Goal: Task Accomplishment & Management: Use online tool/utility

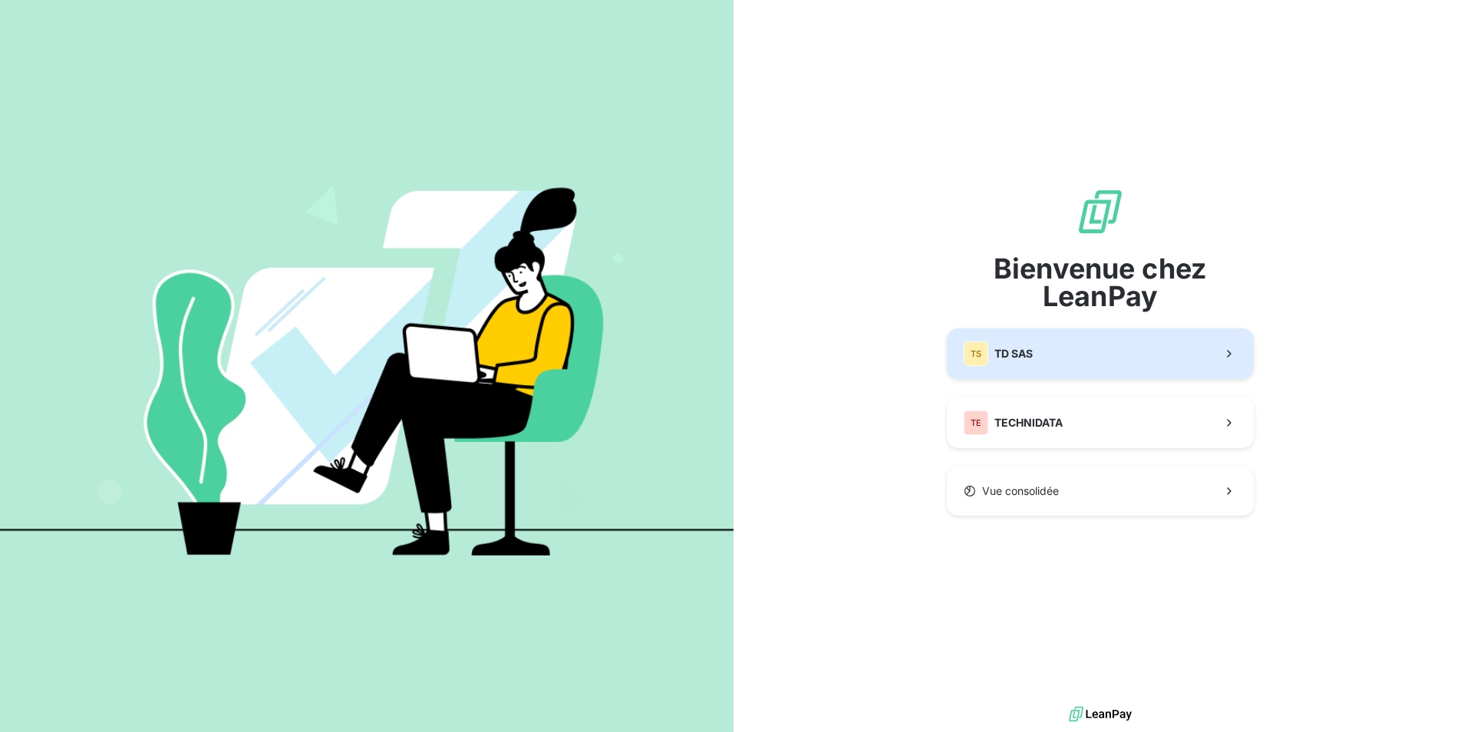
click at [1020, 352] on span "TD SAS" at bounding box center [1013, 353] width 38 height 15
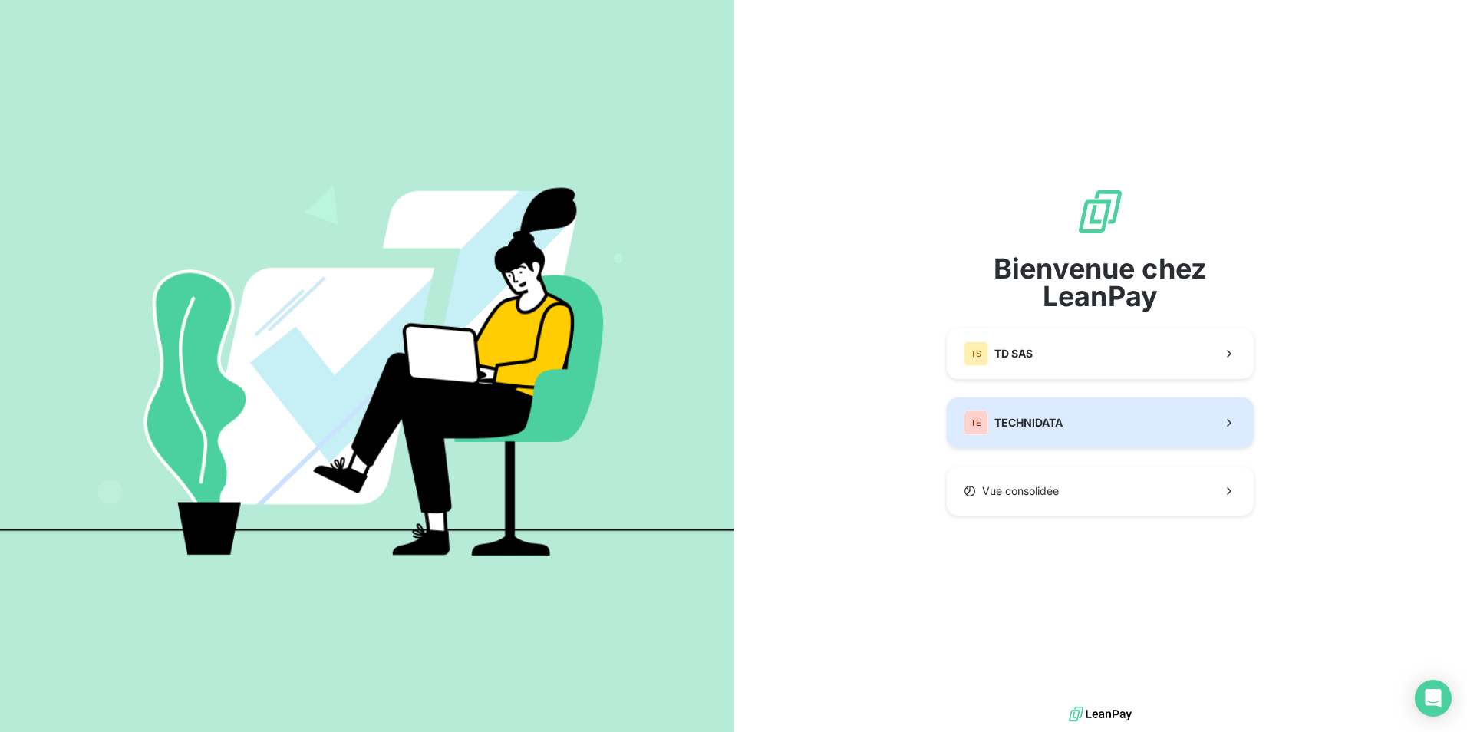
click at [1086, 416] on button "TE TECHNIDATA" at bounding box center [1100, 422] width 307 height 51
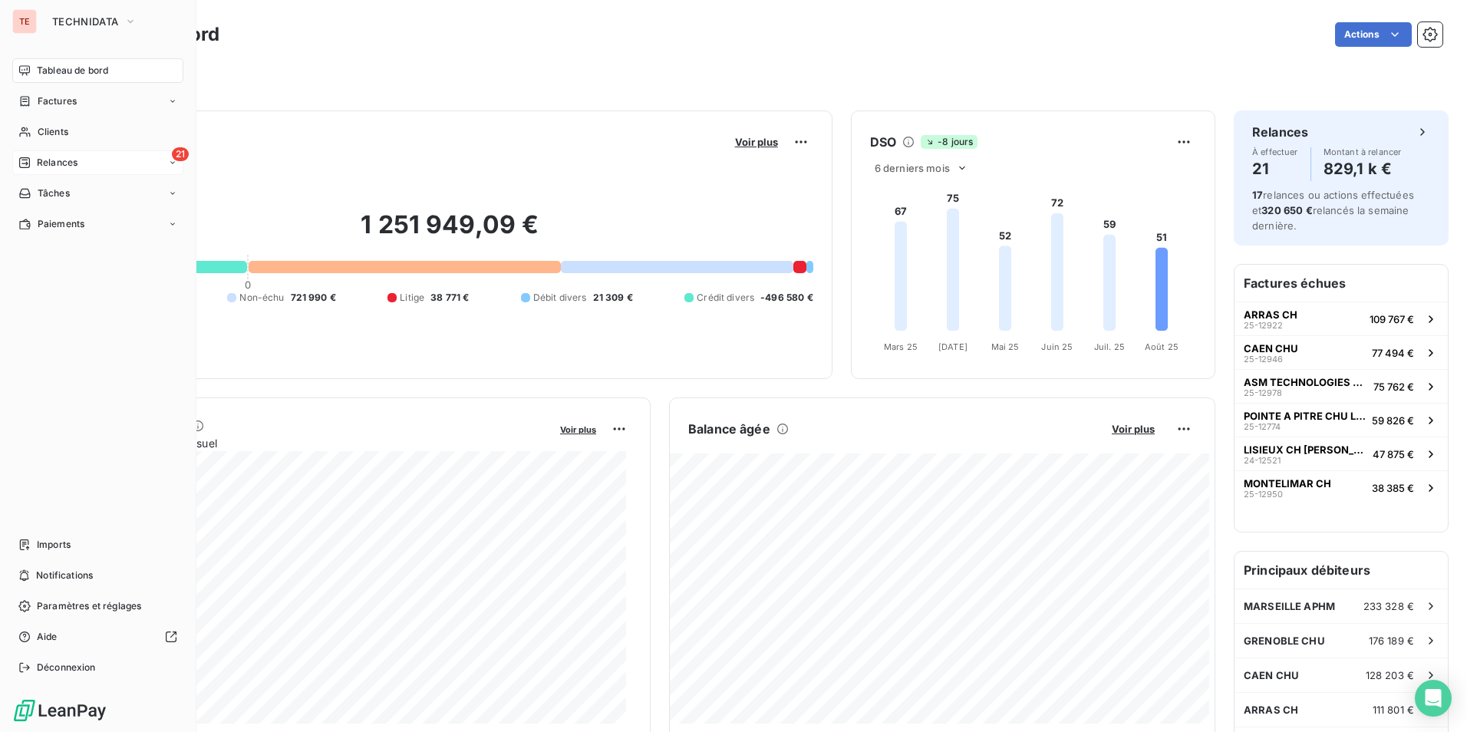
click at [68, 173] on div "21 Relances" at bounding box center [97, 162] width 171 height 25
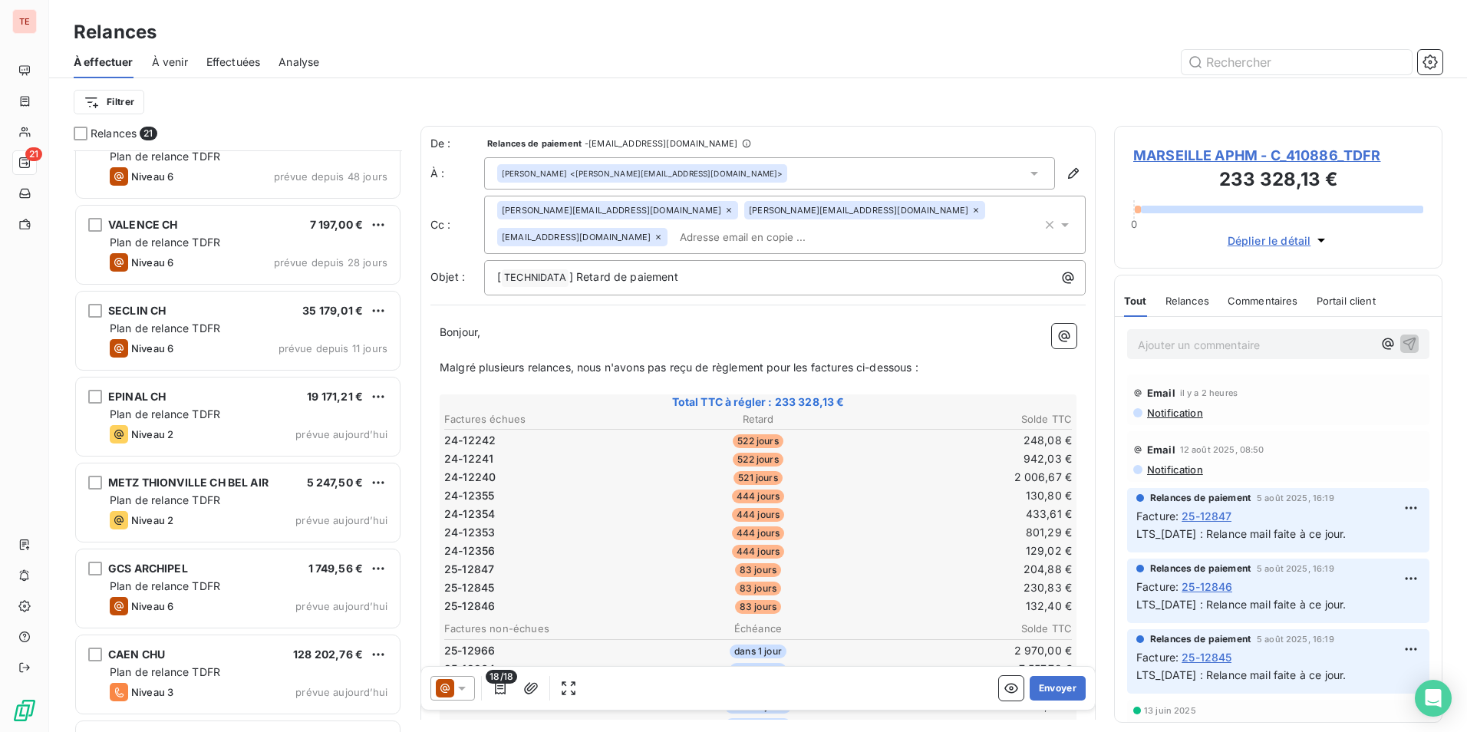
scroll to position [1224, 0]
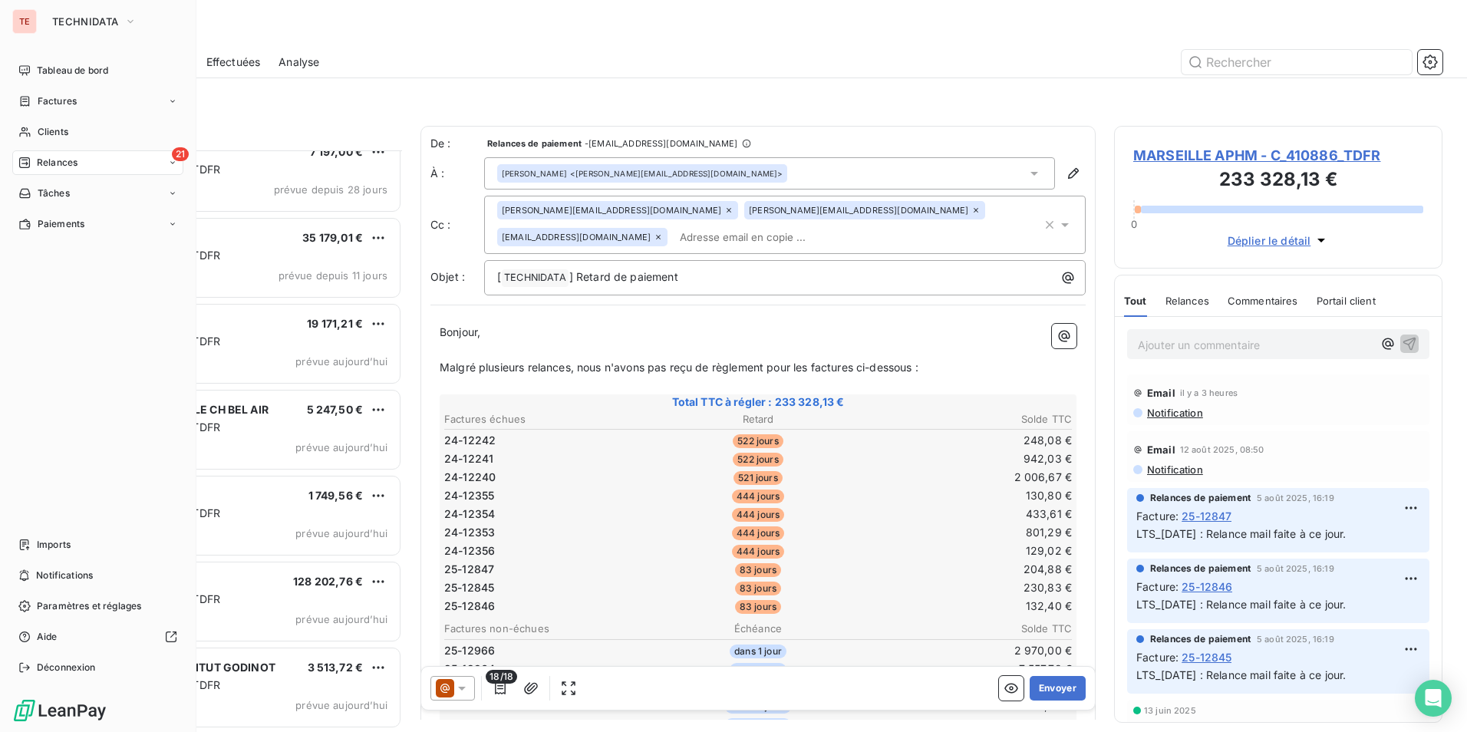
click at [39, 166] on span "Relances" at bounding box center [57, 163] width 41 height 14
click at [44, 99] on span "Factures" at bounding box center [57, 101] width 39 height 14
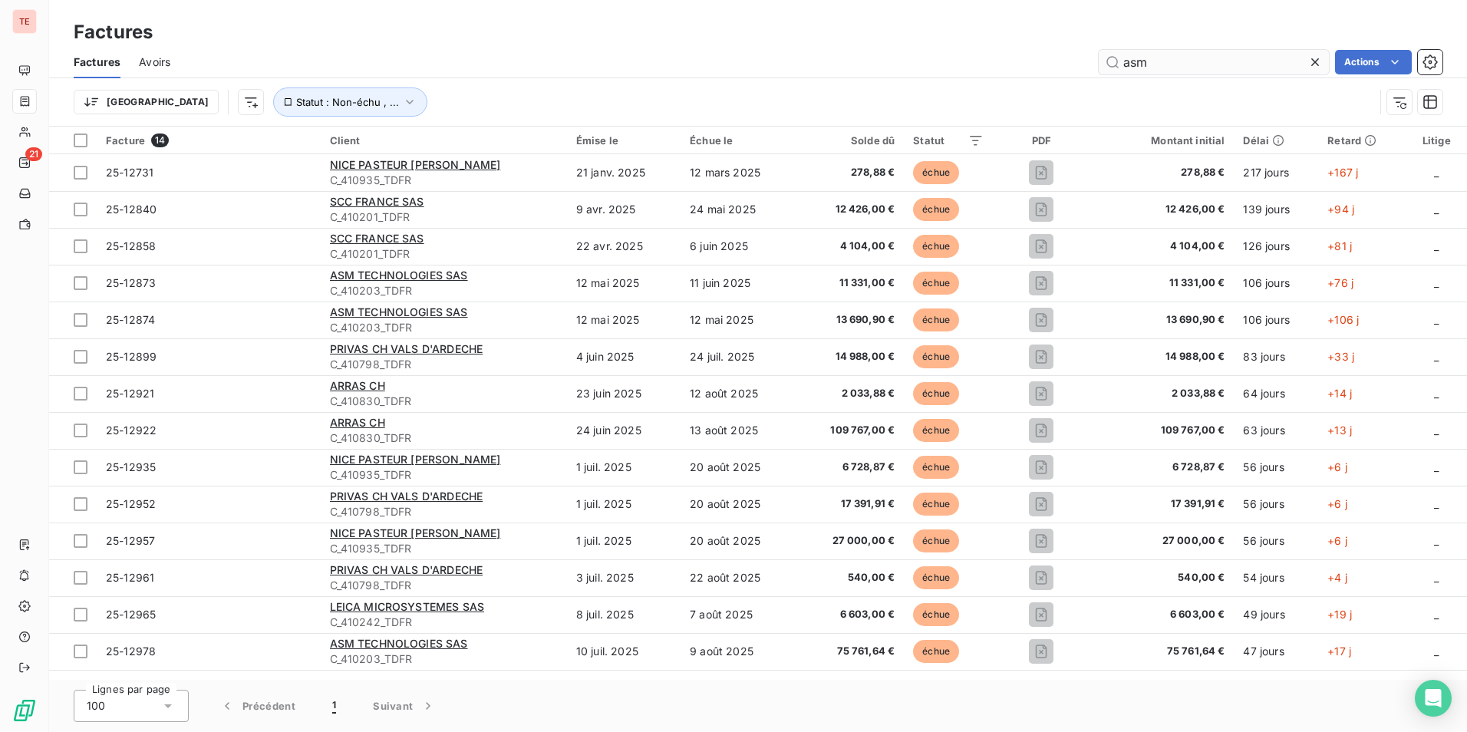
type input "asm"
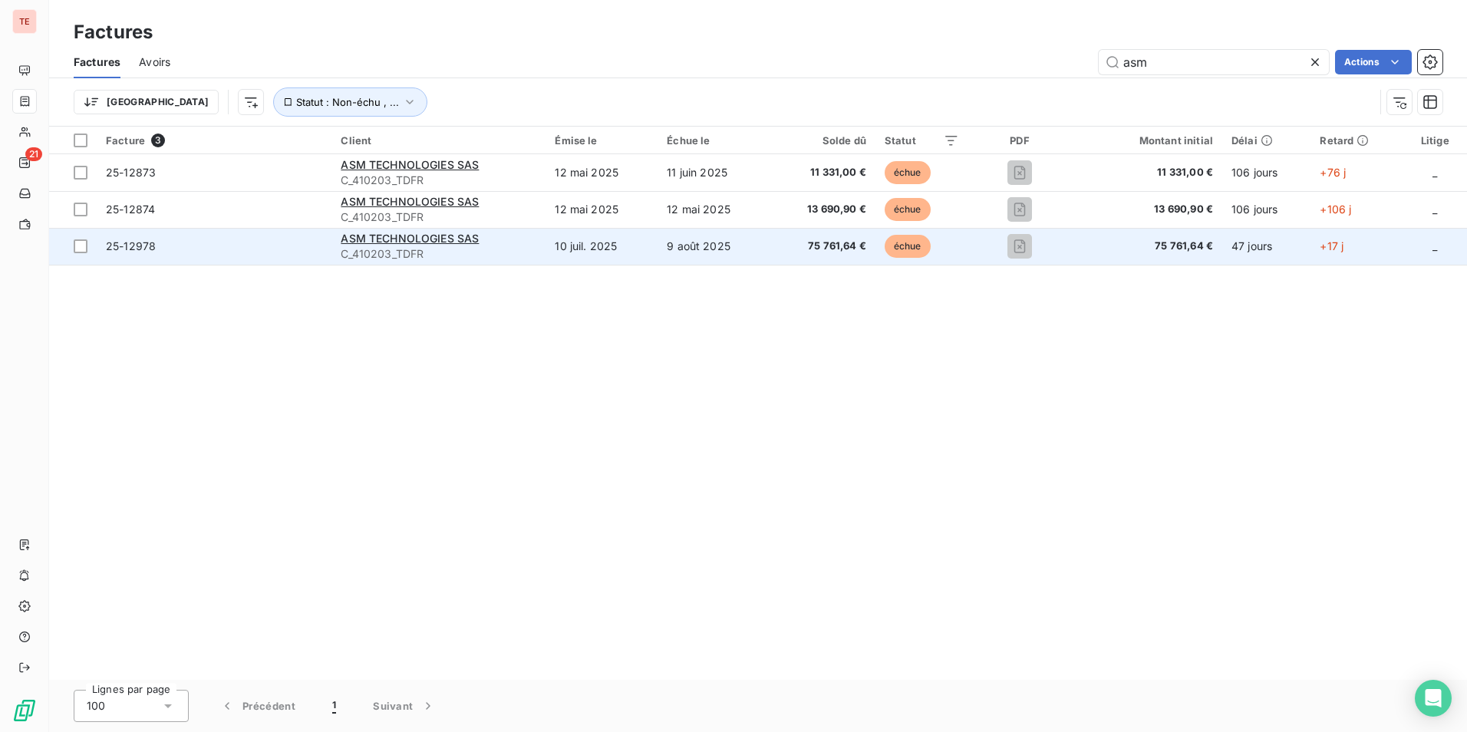
click at [1152, 252] on span "75 761,64 €" at bounding box center [1146, 246] width 133 height 15
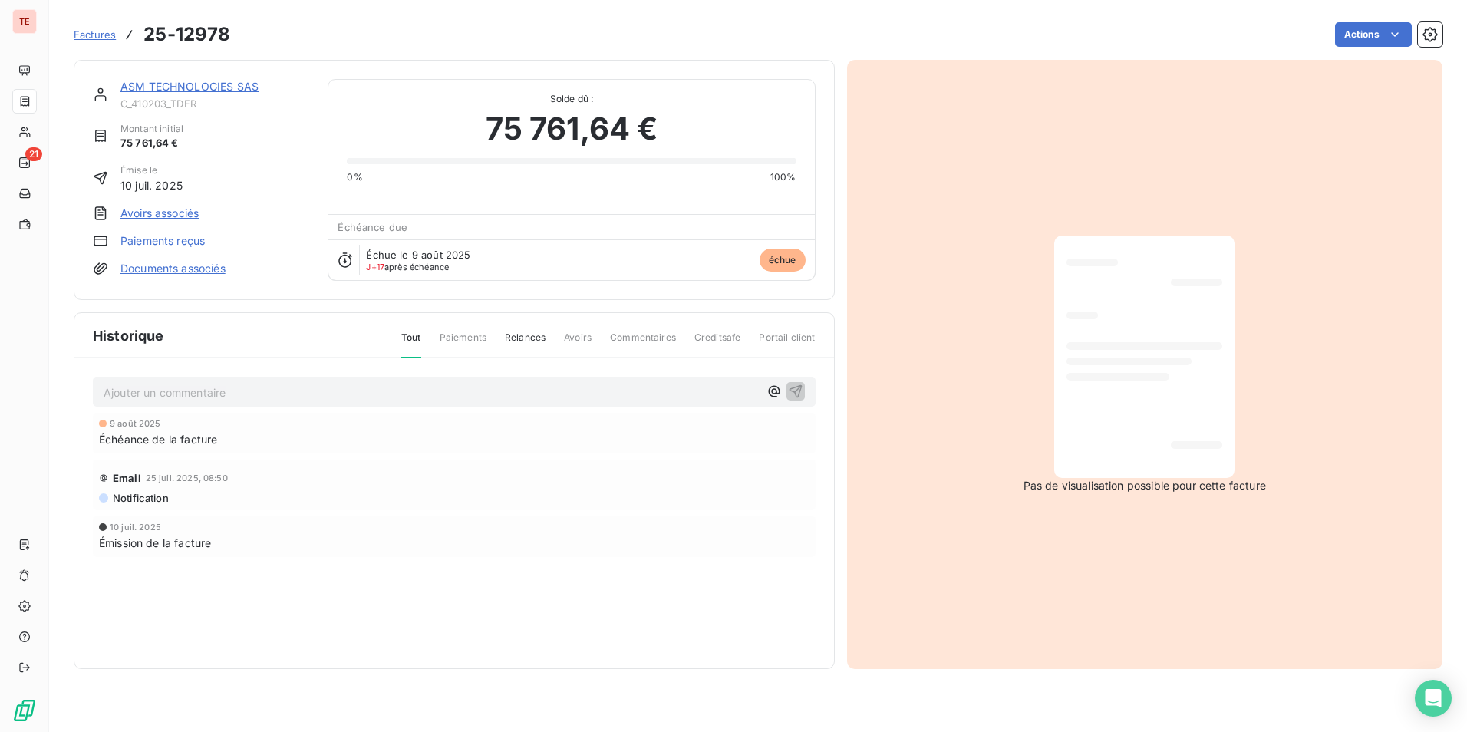
click at [211, 87] on link "ASM TECHNOLOGIES SAS" at bounding box center [189, 86] width 138 height 13
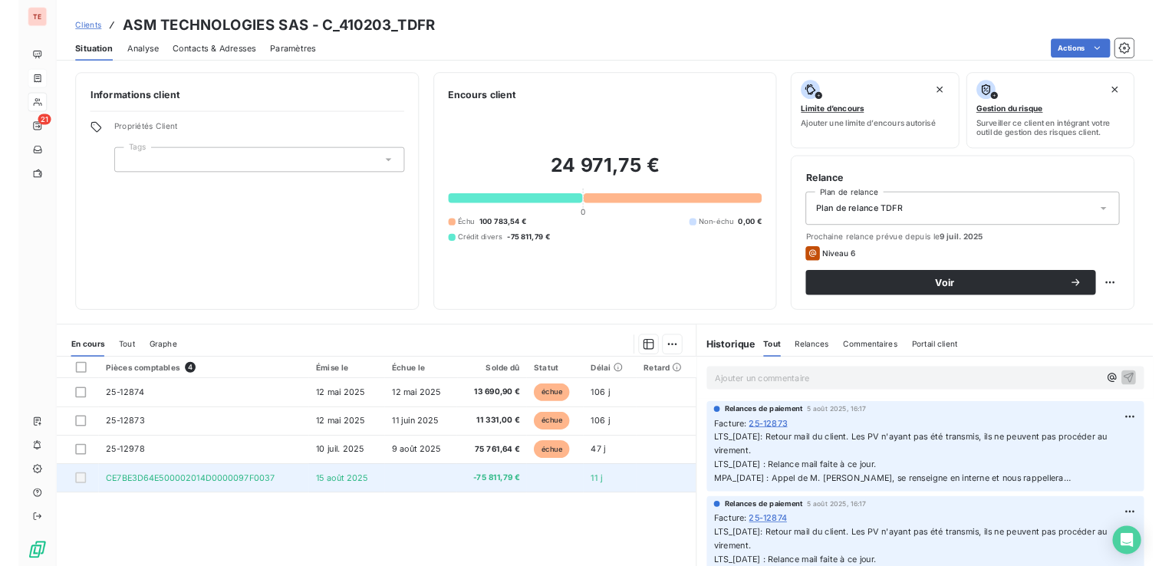
scroll to position [71, 0]
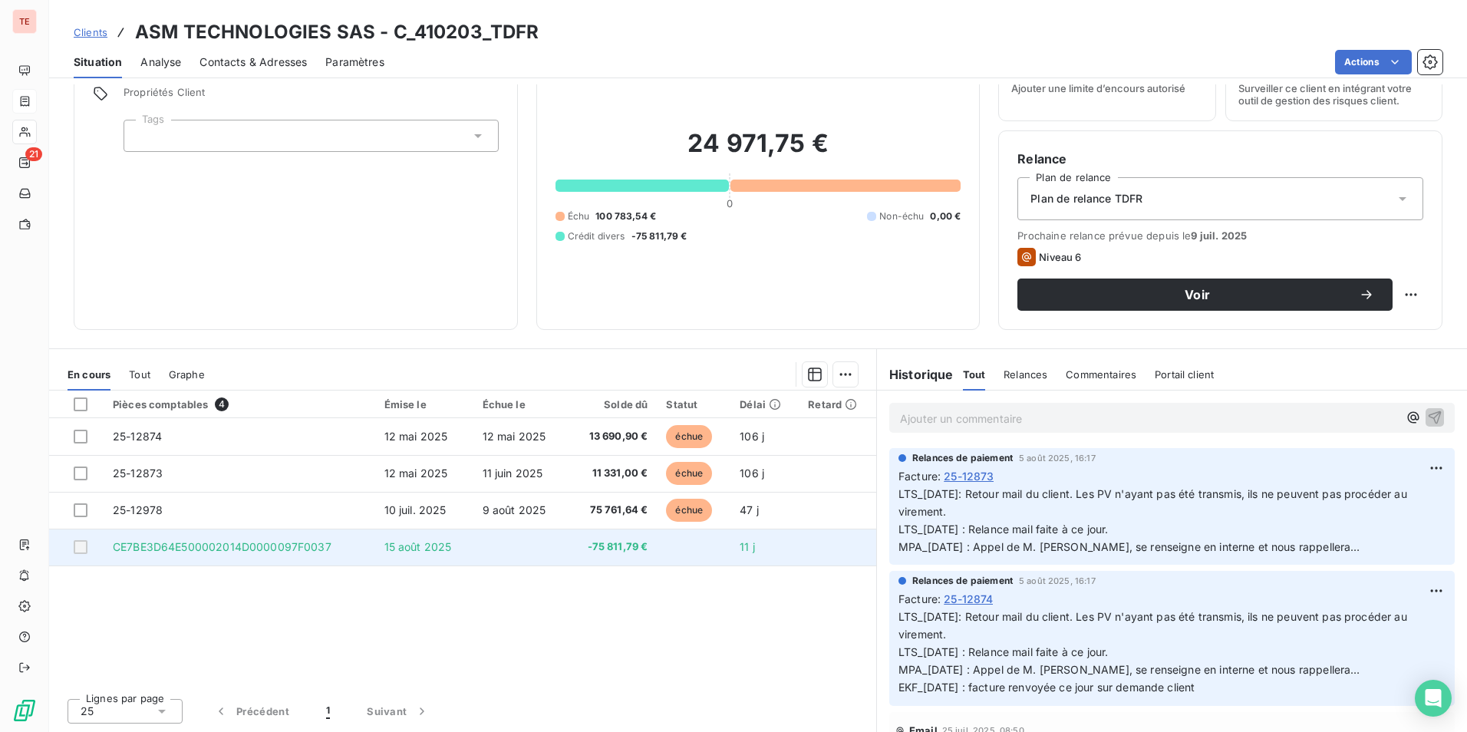
click at [567, 554] on td "-75 811,79 €" at bounding box center [612, 547] width 91 height 37
click at [616, 552] on span "-75 811,79 €" at bounding box center [612, 546] width 72 height 15
click at [601, 541] on span "-75 811,79 €" at bounding box center [612, 546] width 72 height 15
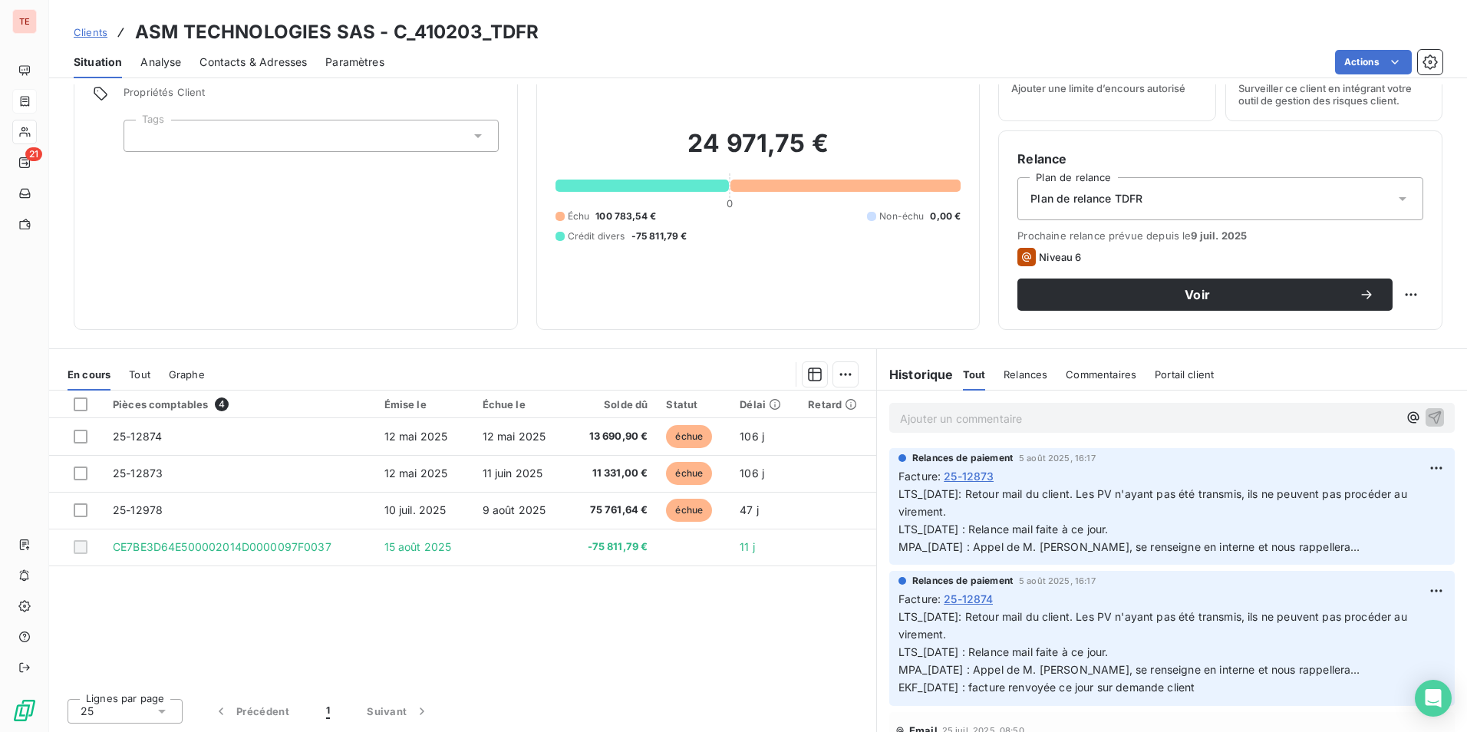
click at [661, 578] on div "Pièces comptables 4 Émise le Échue le Solde dû Statut Délai Retard 25-12874 12 …" at bounding box center [462, 537] width 827 height 295
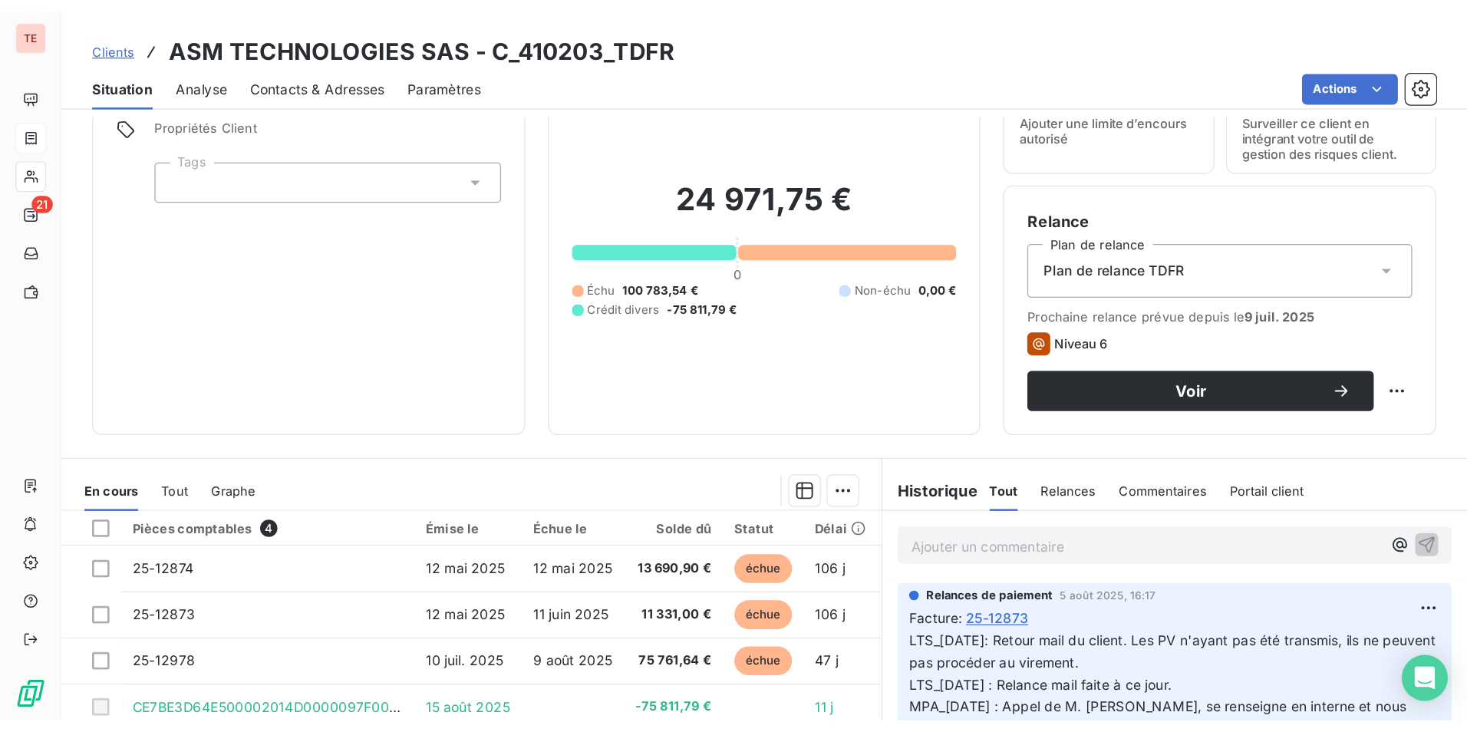
scroll to position [70, 0]
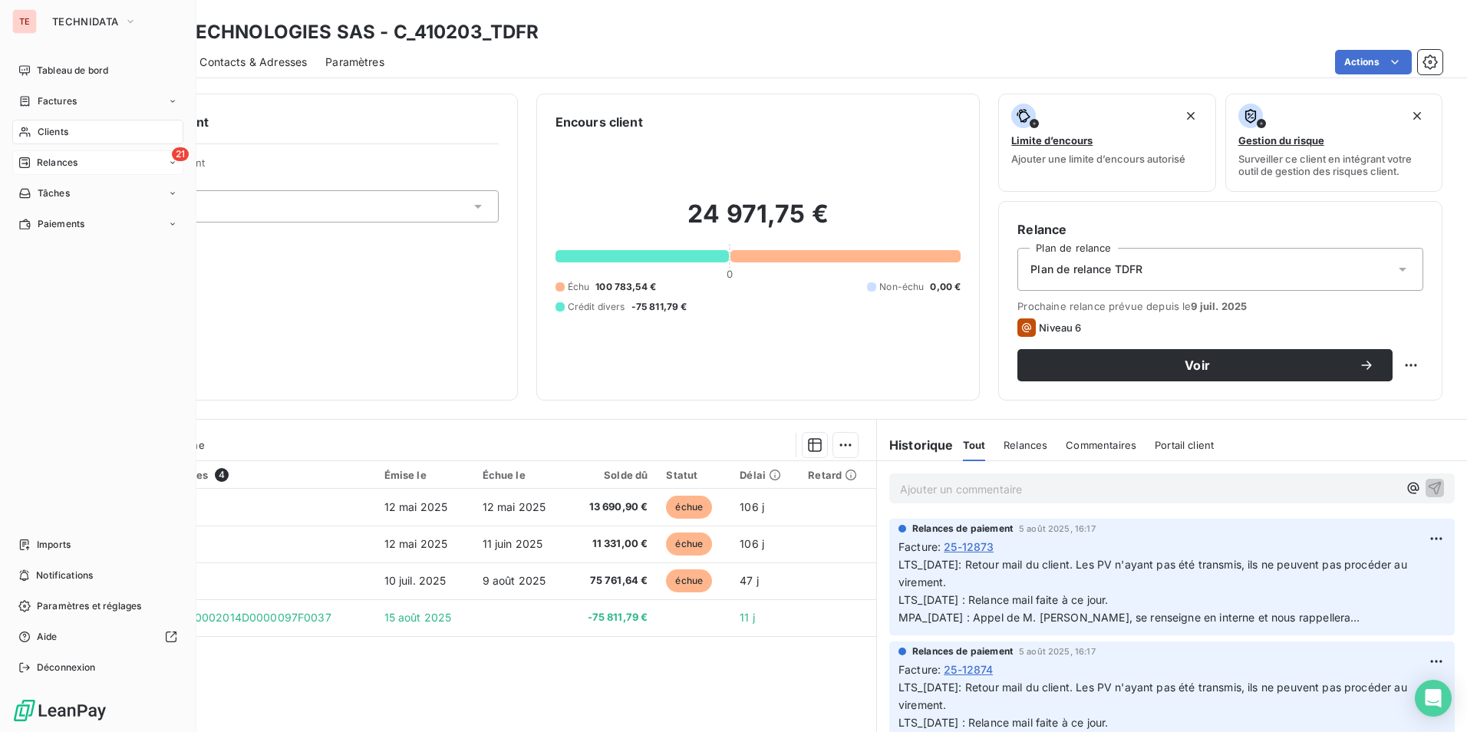
click at [48, 160] on span "Relances" at bounding box center [57, 163] width 41 height 14
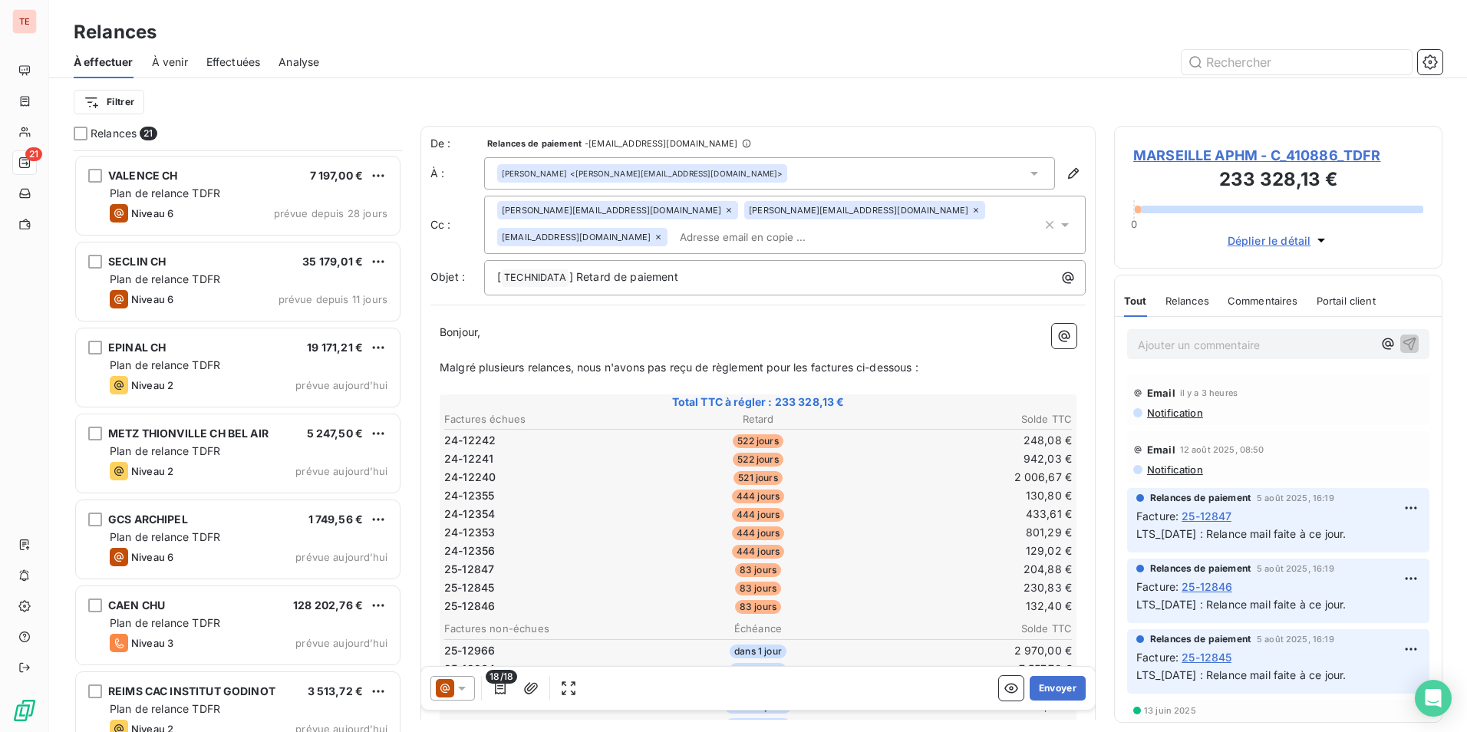
scroll to position [1224, 0]
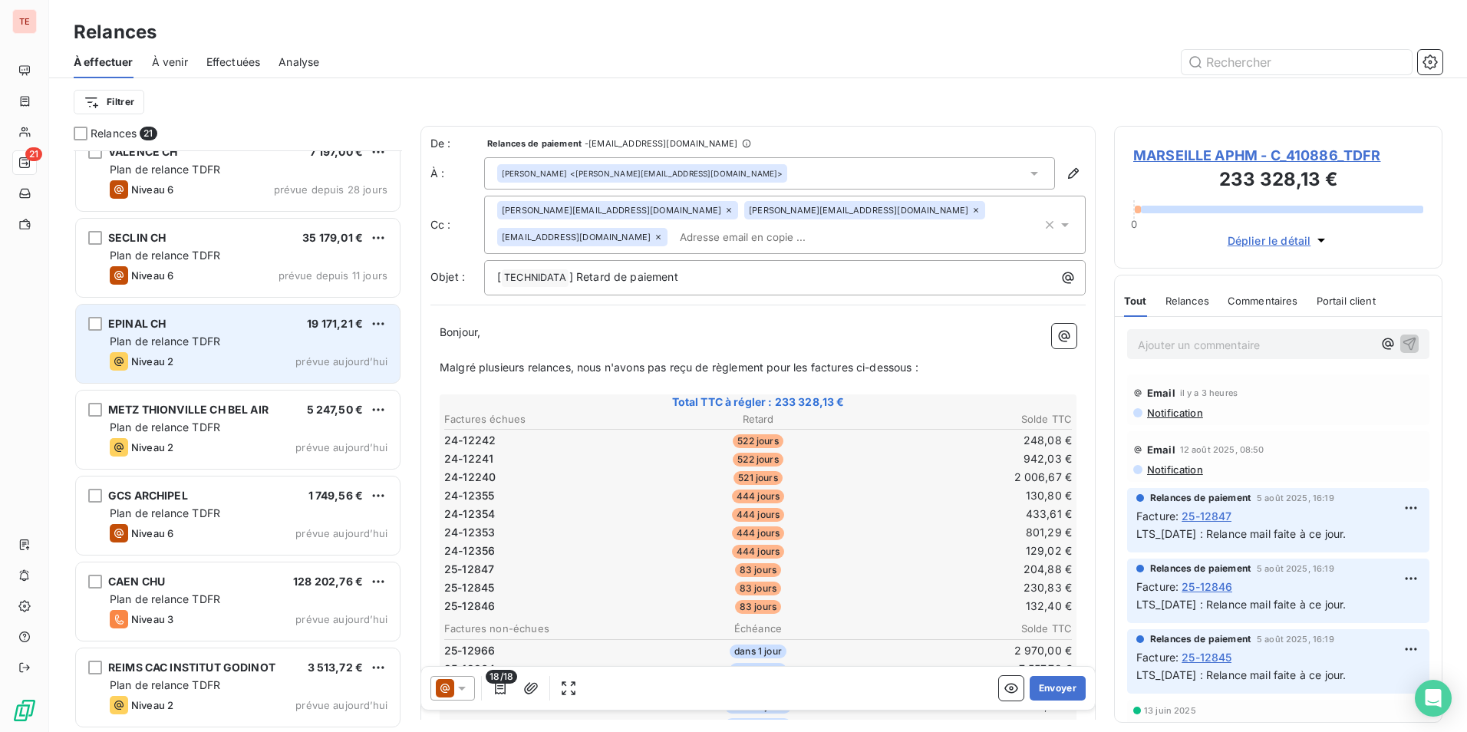
click at [189, 370] on div "Niveau 2 prévue aujourd’hui" at bounding box center [249, 361] width 278 height 18
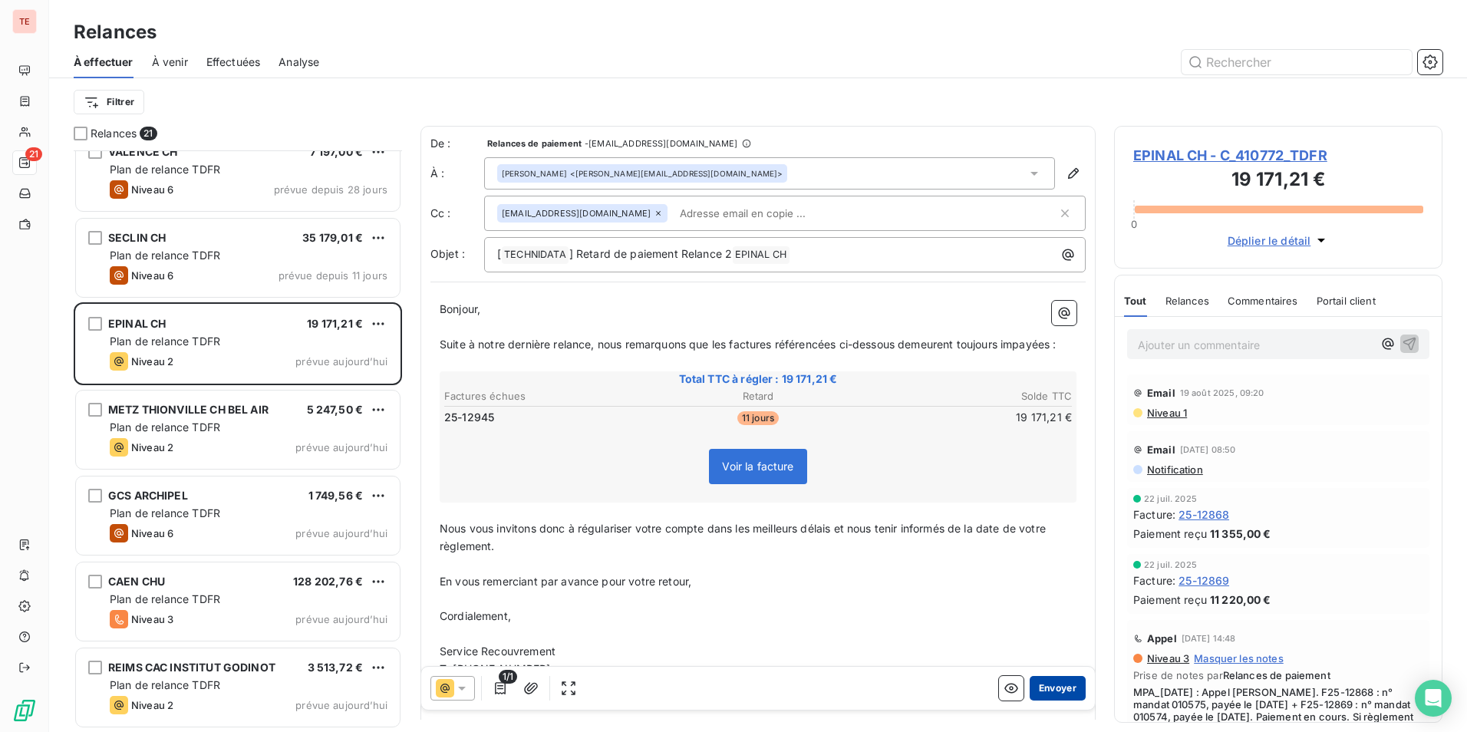
click at [1058, 690] on button "Envoyer" at bounding box center [1058, 688] width 56 height 25
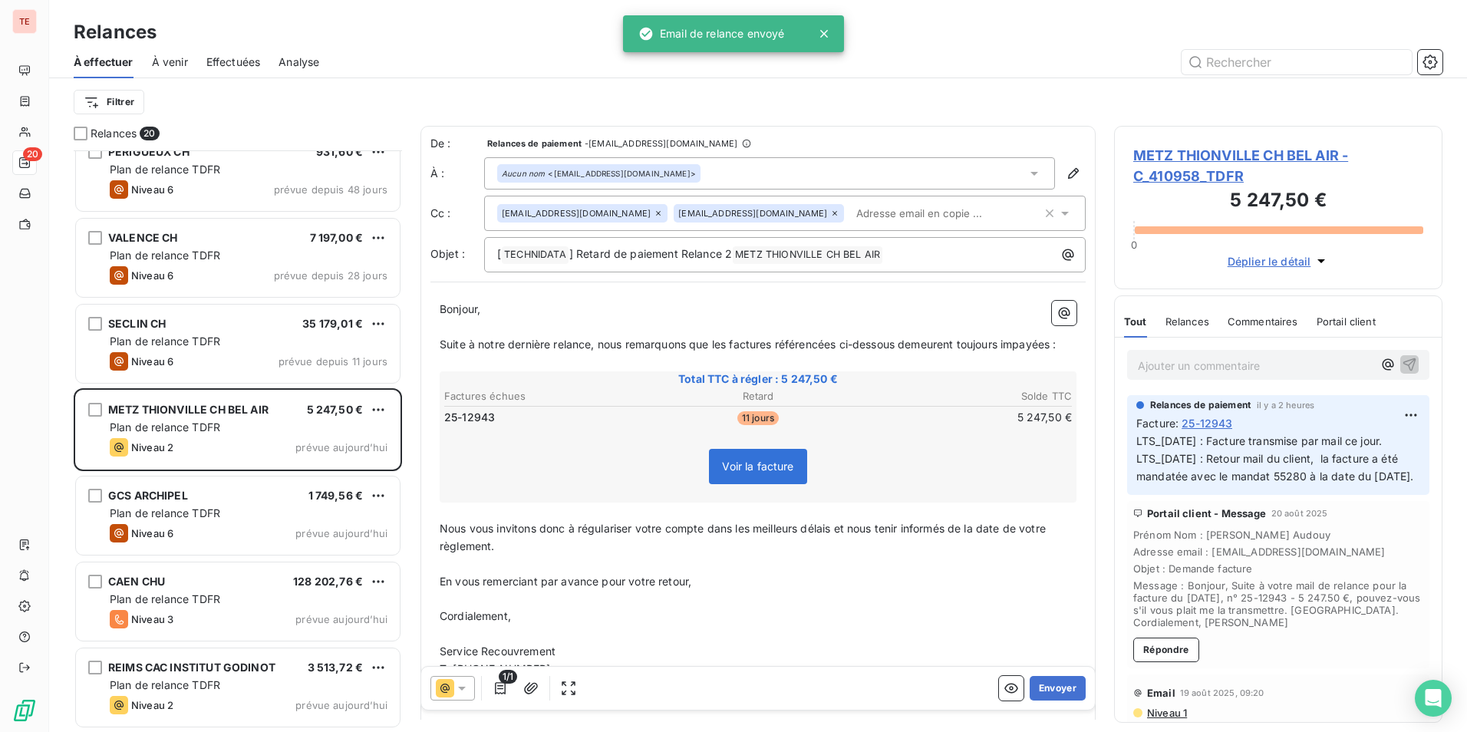
scroll to position [1137, 0]
click at [1058, 690] on button "Envoyer" at bounding box center [1058, 688] width 56 height 25
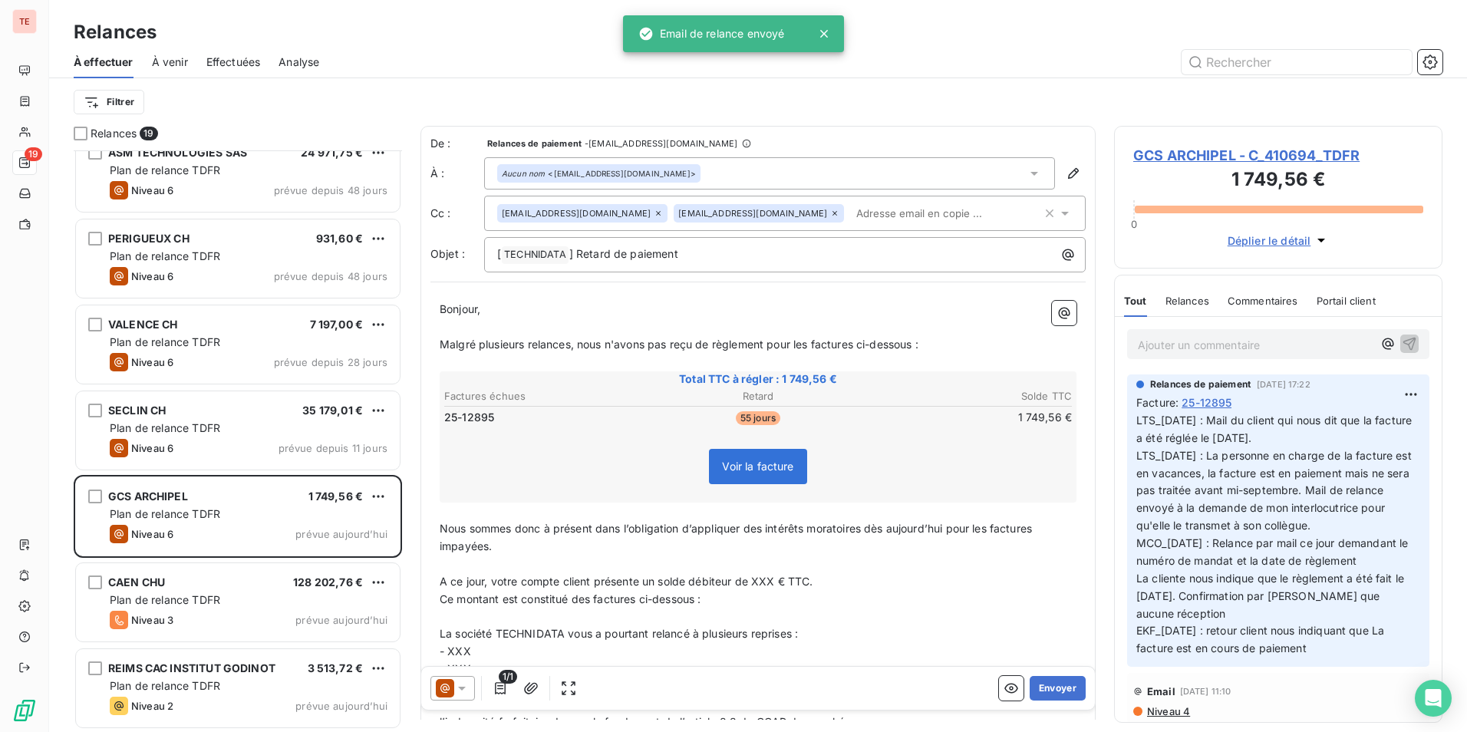
scroll to position [1052, 0]
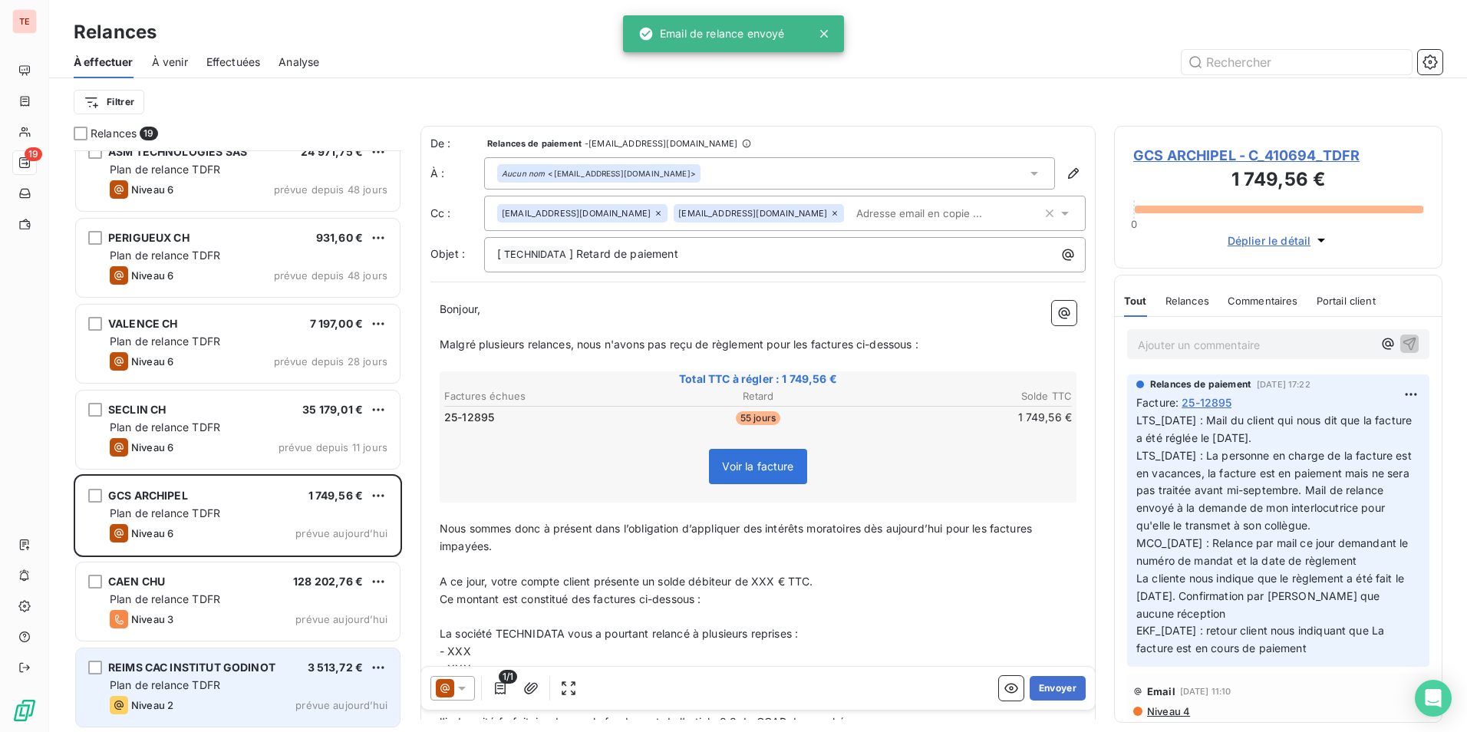
click at [242, 674] on div "REIMS CAC INSTITUT GODINOT" at bounding box center [191, 667] width 167 height 15
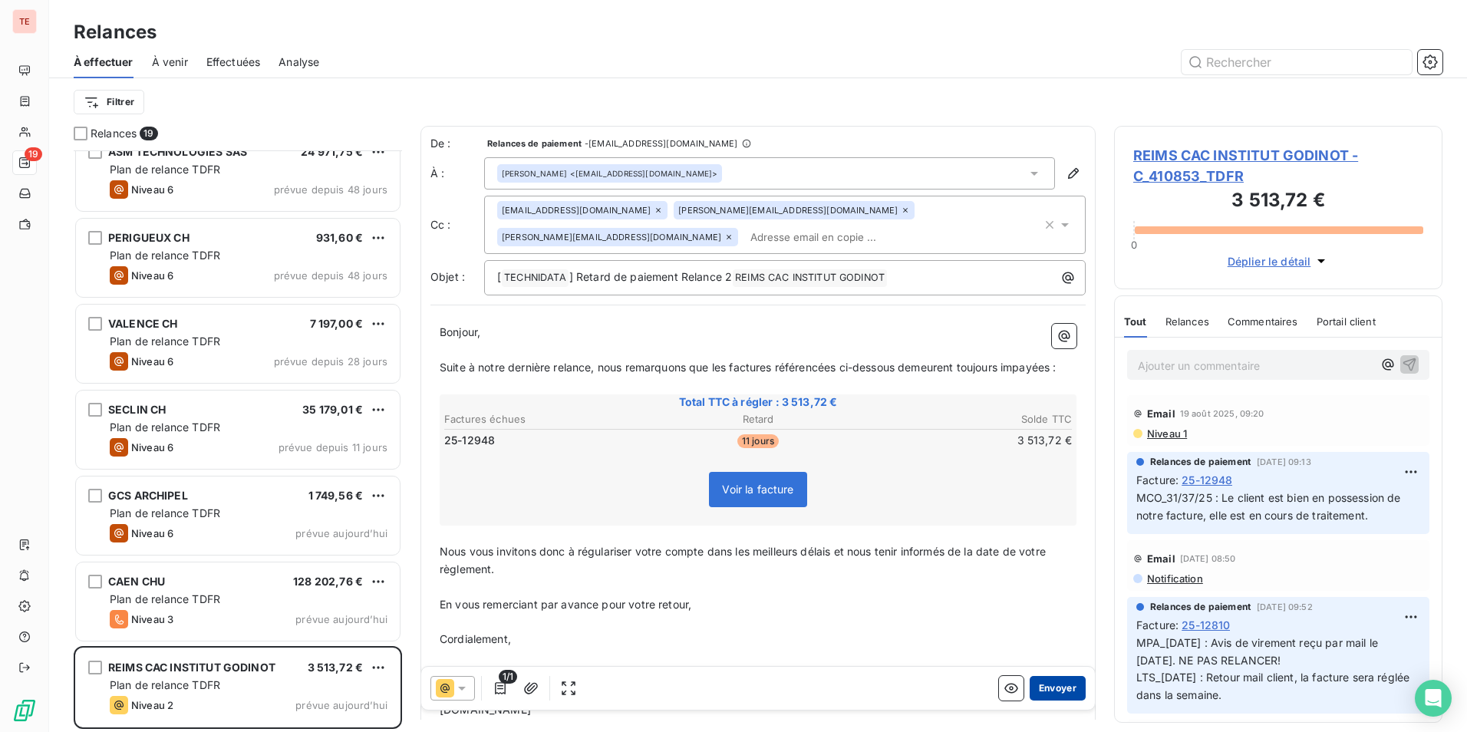
click at [1046, 695] on button "Envoyer" at bounding box center [1058, 688] width 56 height 25
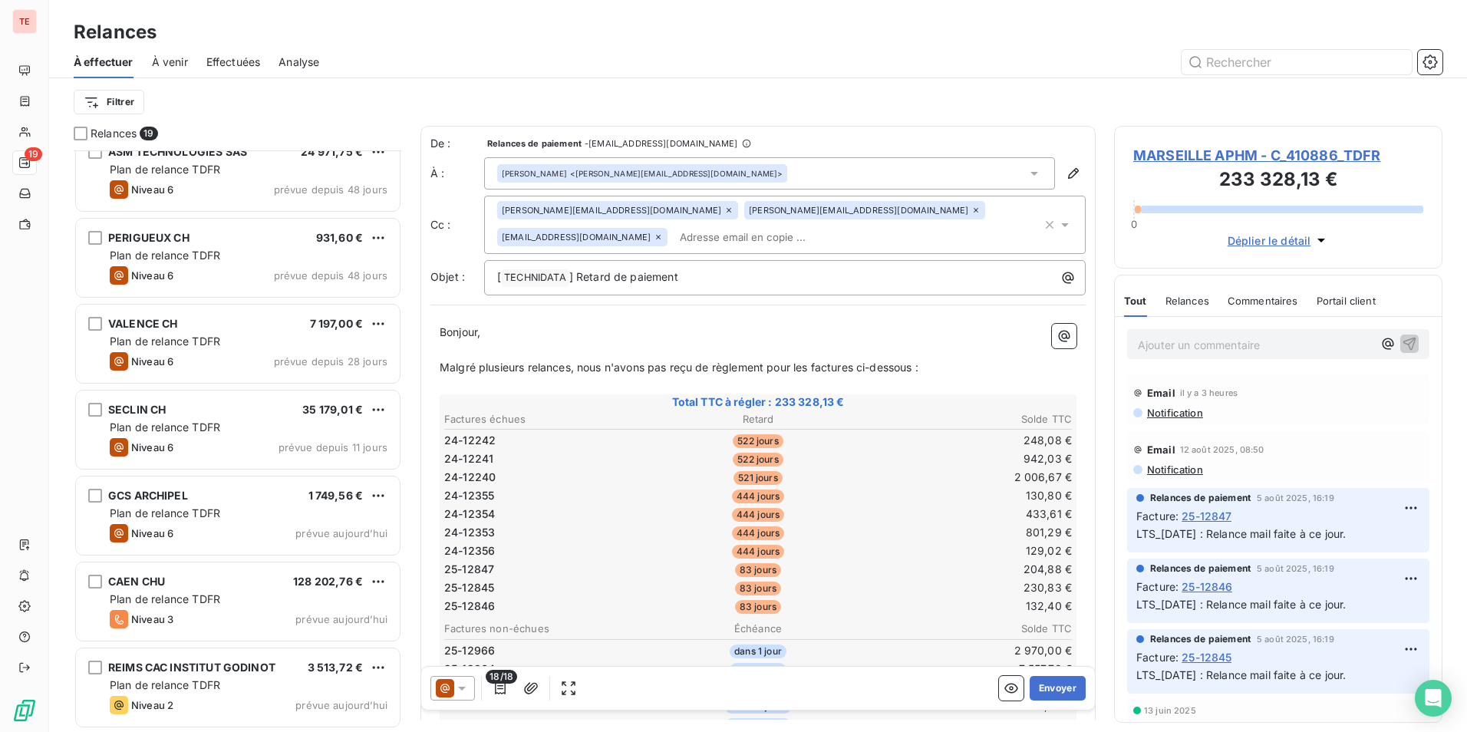
scroll to position [965, 0]
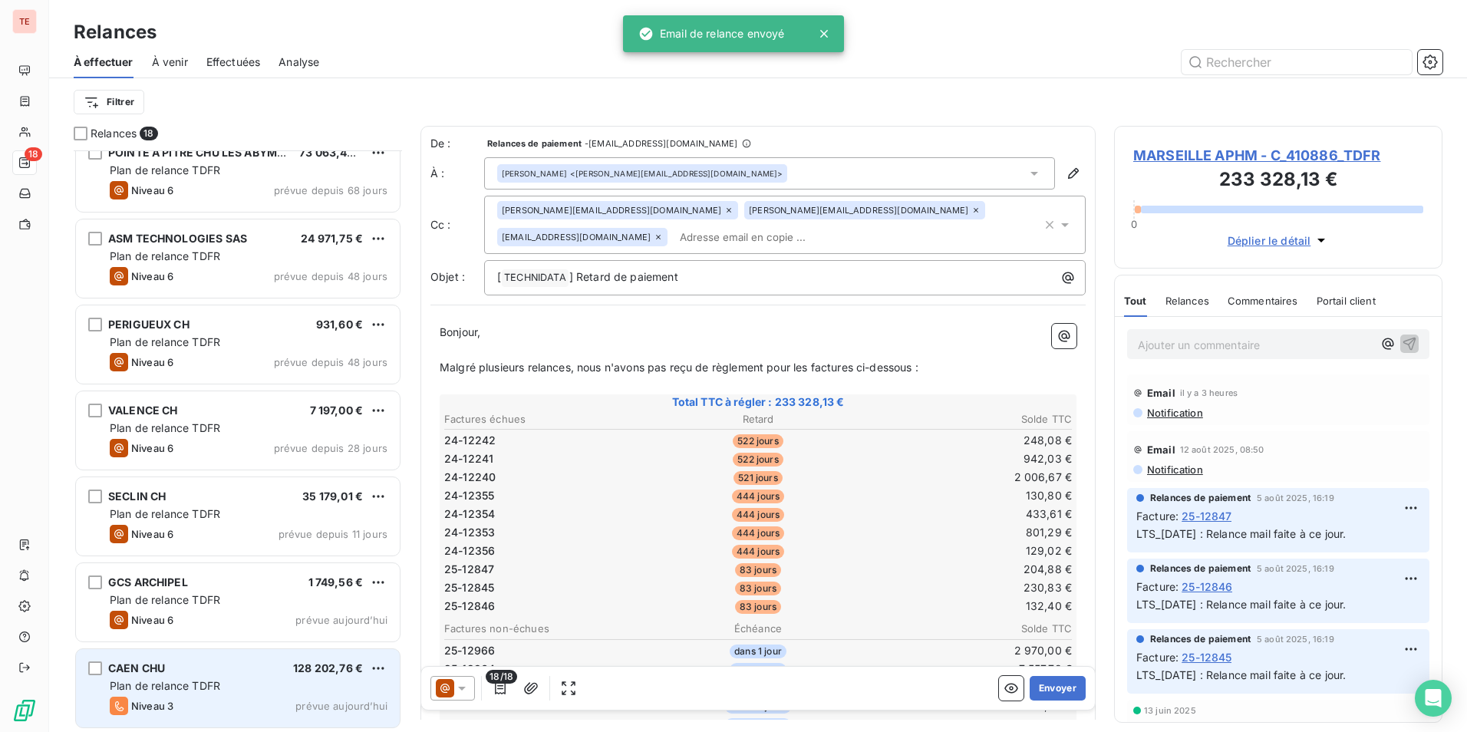
click at [259, 690] on div "Plan de relance TDFR" at bounding box center [249, 685] width 278 height 15
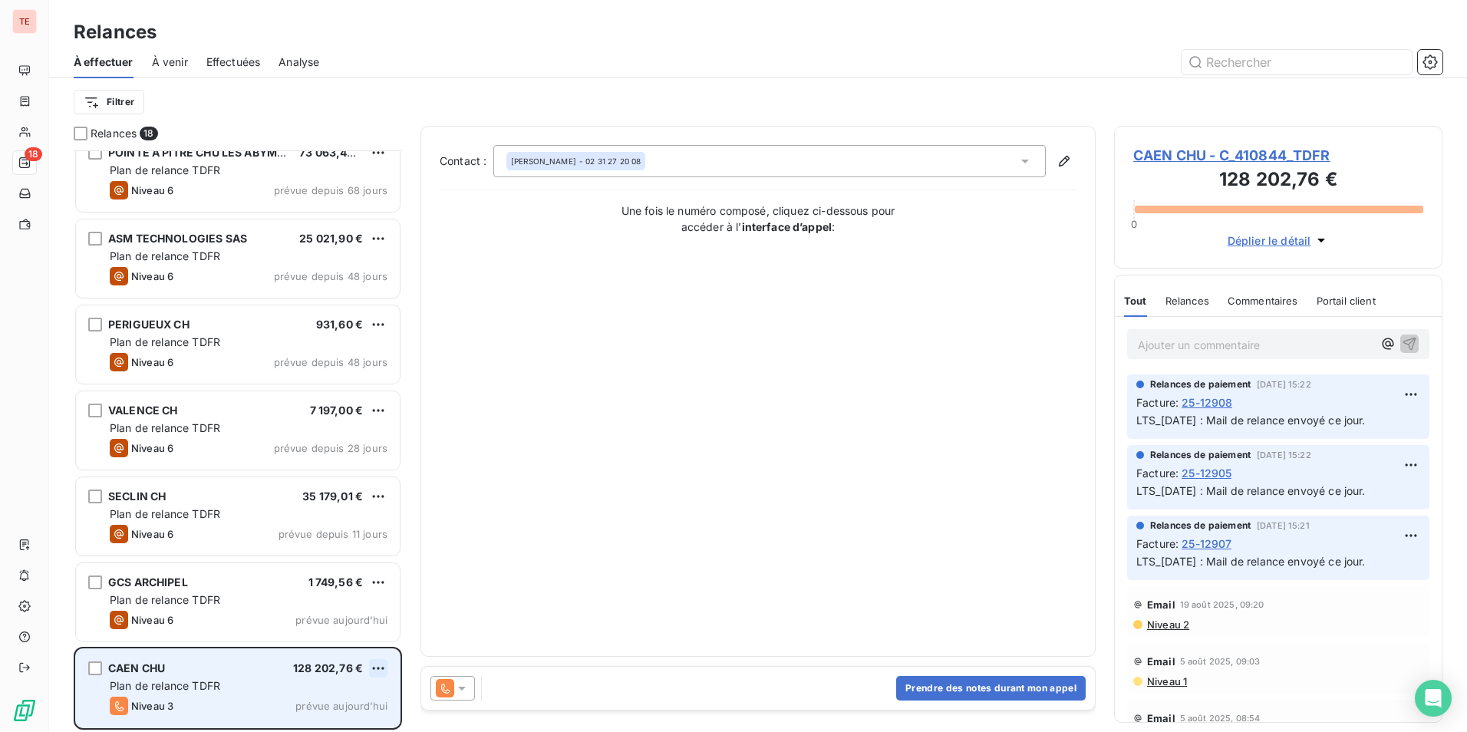
click at [374, 671] on html "TE 18 Relances À effectuer À venir Effectuées Analyse Filtrer Relances 18 CH CH…" at bounding box center [733, 366] width 1467 height 732
click at [348, 640] on div "Passer cette action" at bounding box center [311, 637] width 137 height 25
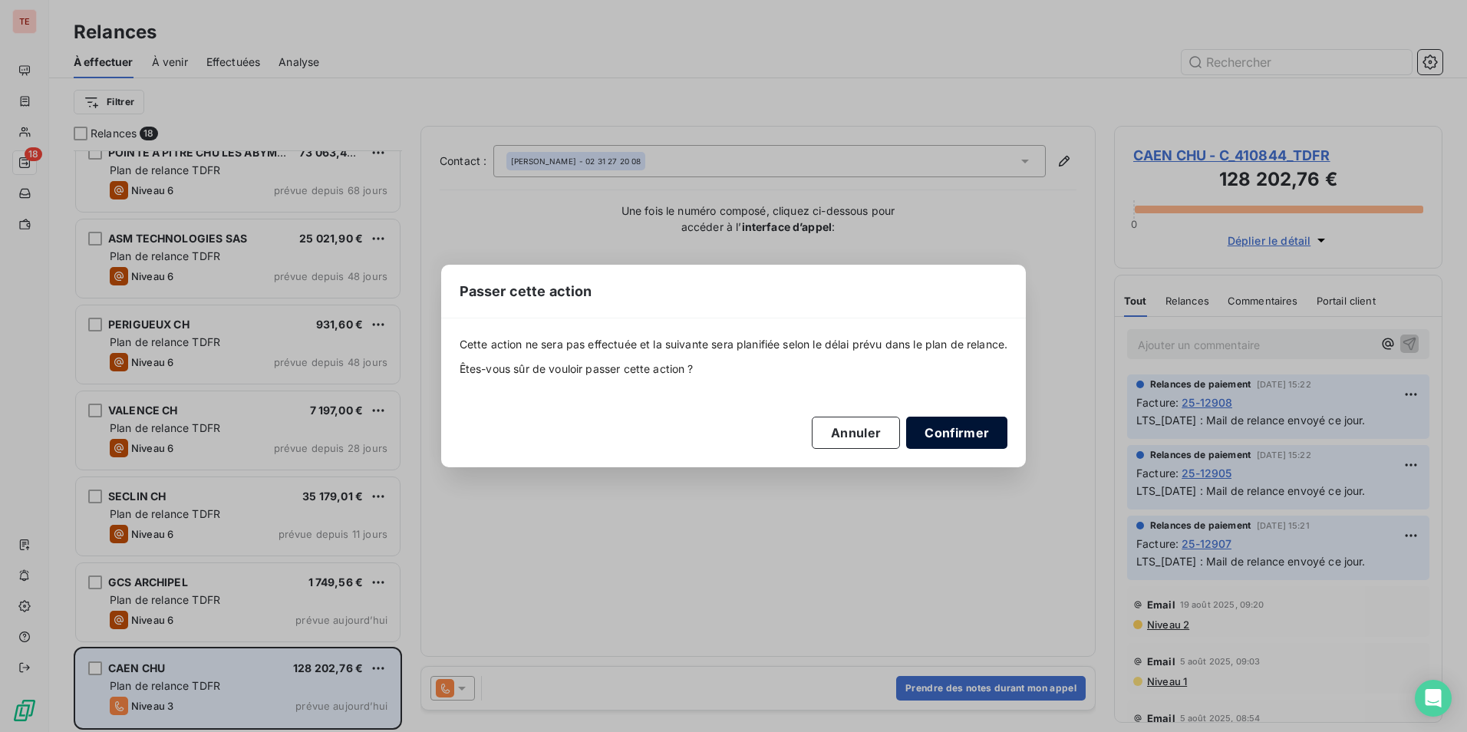
click at [945, 428] on button "Confirmer" at bounding box center [956, 433] width 101 height 32
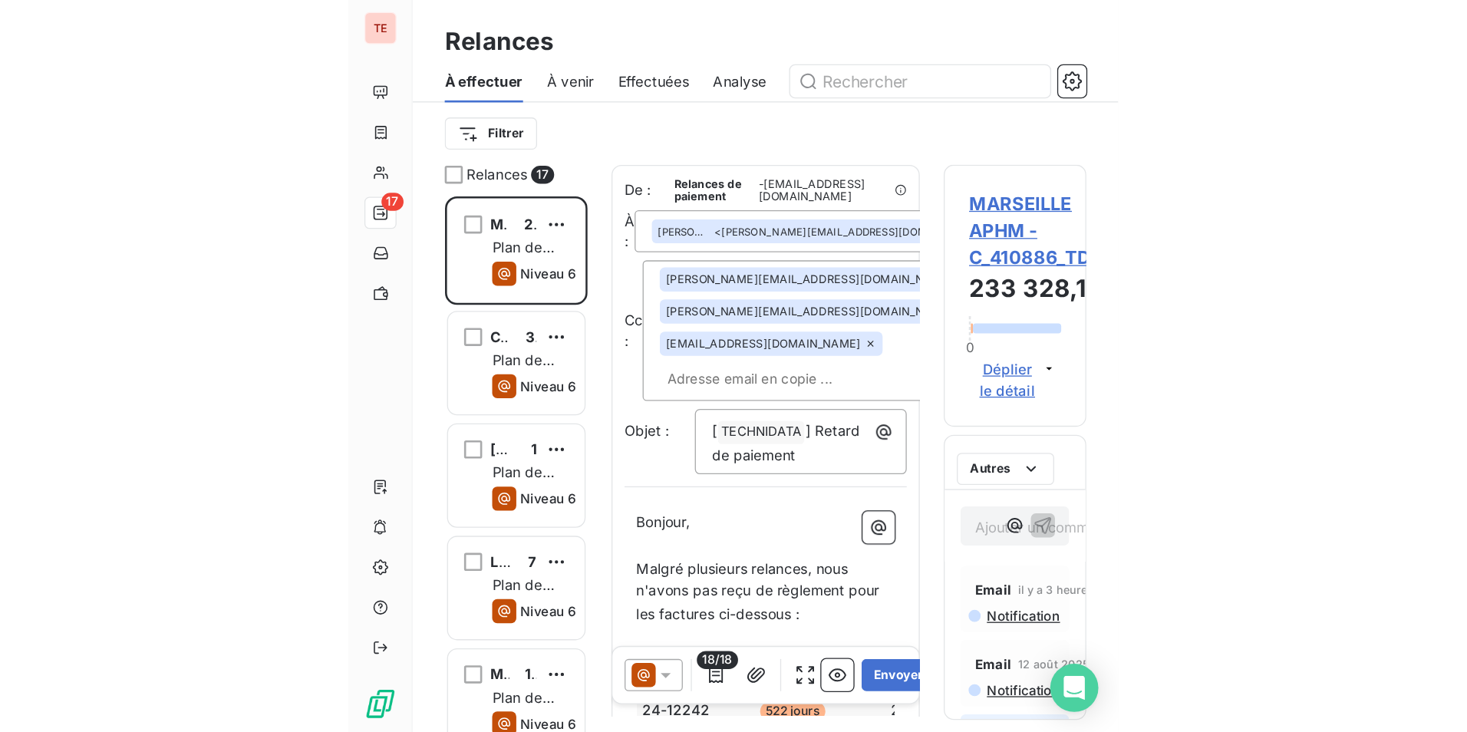
scroll to position [570, 317]
